Goal: Information Seeking & Learning: Learn about a topic

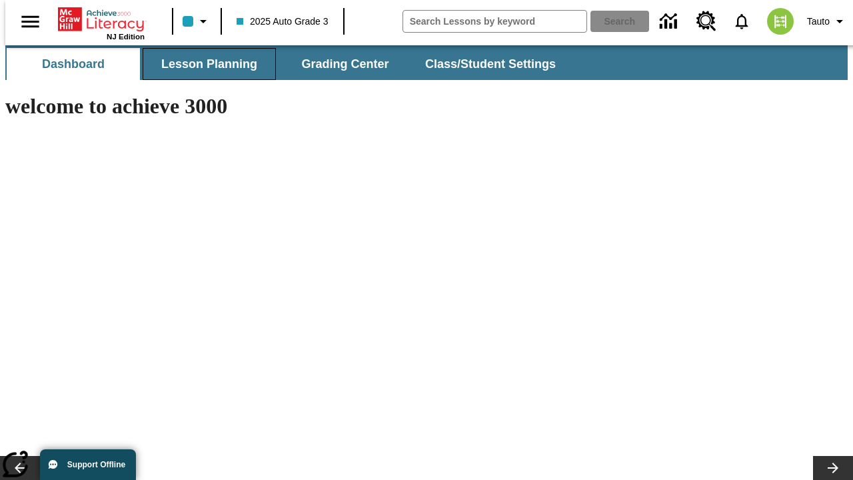
click at [204, 64] on button "Lesson Planning" at bounding box center [209, 64] width 133 height 32
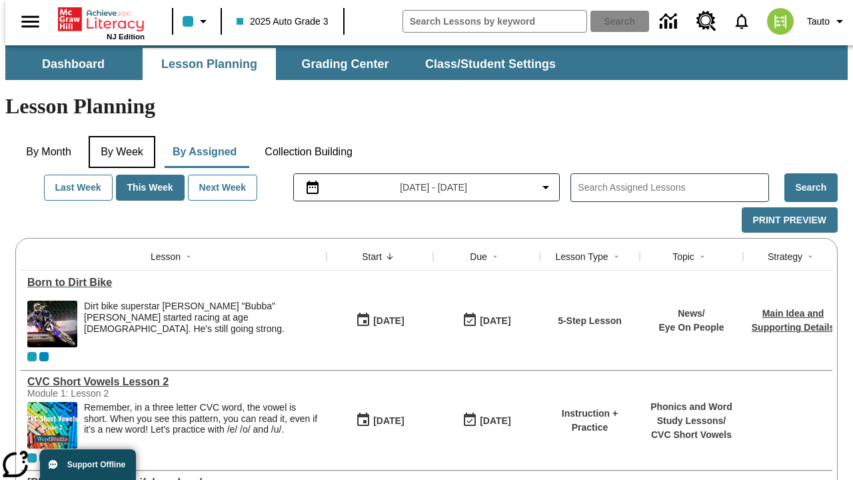
click at [119, 136] on button "By Week" at bounding box center [122, 152] width 67 height 32
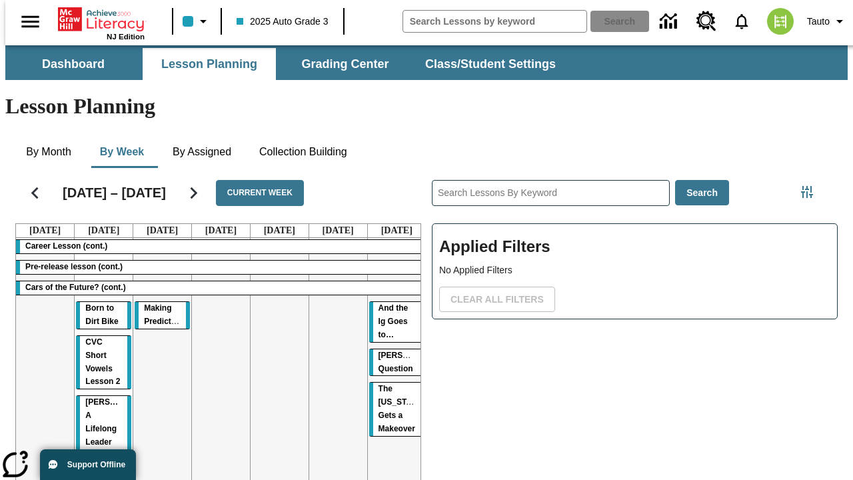
scroll to position [0, 1]
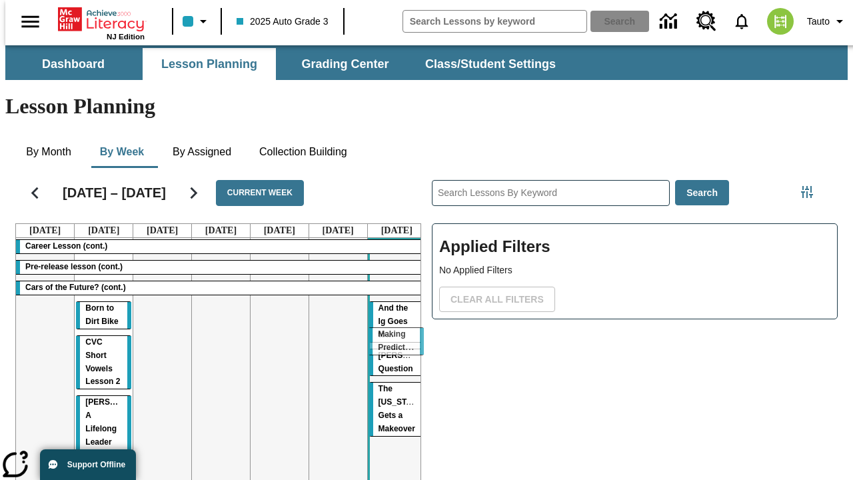
drag, startPoint x: 152, startPoint y: 258, endPoint x: 391, endPoint y: 334, distance: 250.9
click at [391, 334] on tr "Career Lesson (cont.) Pre-release lesson (cont.) Cars of the Future? (cont.) Bo…" at bounding box center [221, 424] width 410 height 372
